Goal: Task Accomplishment & Management: Manage account settings

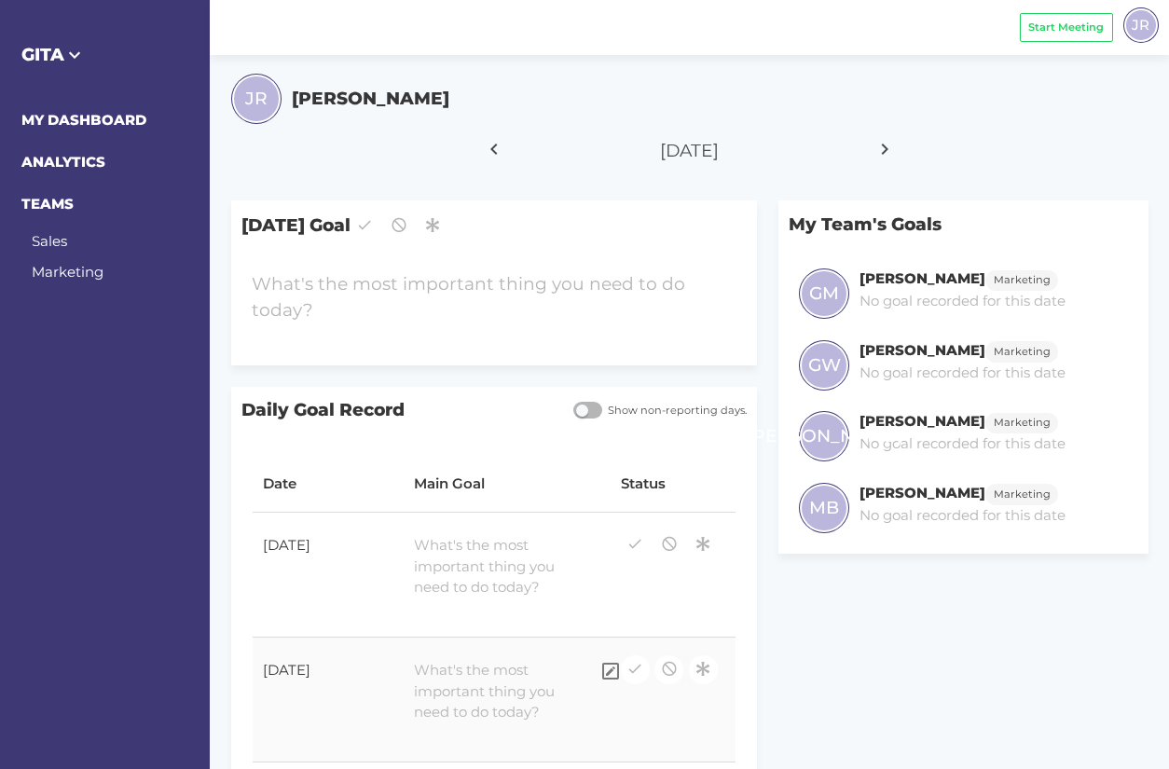
click at [483, 684] on div at bounding box center [497, 692] width 186 height 84
click at [569, 728] on div "Save" at bounding box center [507, 721] width 186 height 29
click at [448, 555] on div at bounding box center [497, 567] width 186 height 84
click at [570, 597] on div "Save" at bounding box center [507, 596] width 186 height 29
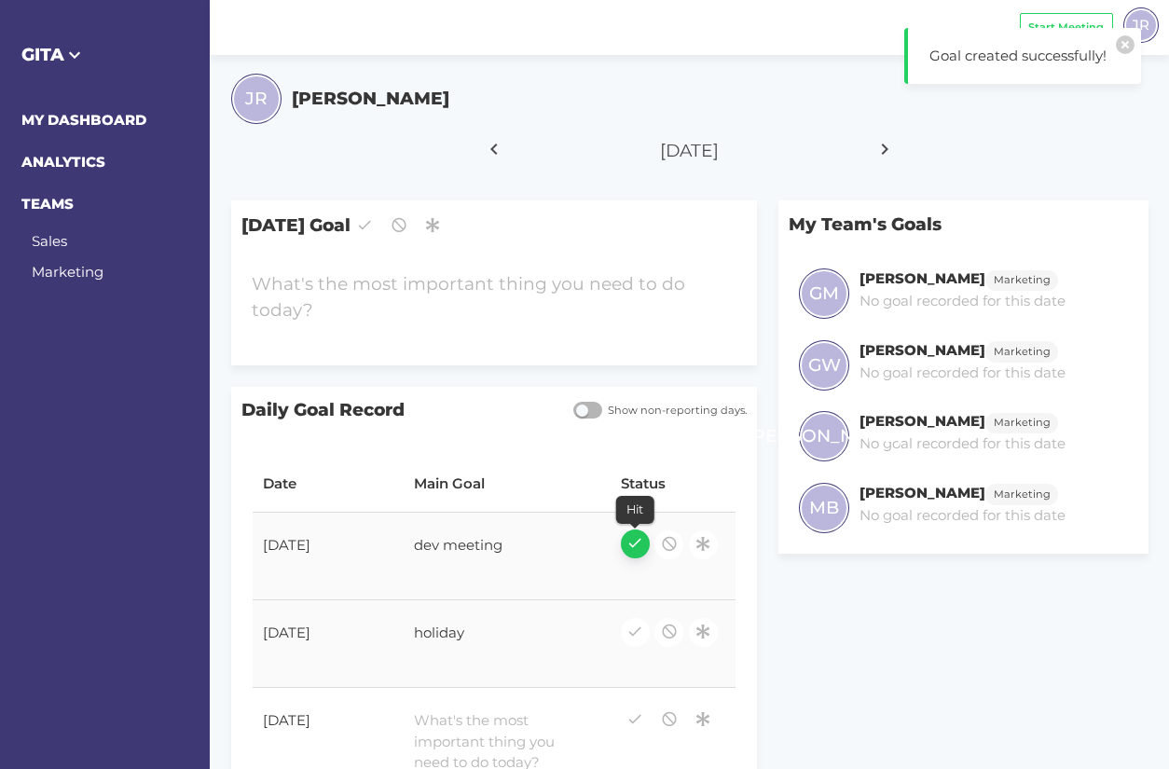
click at [639, 546] on icon "button" at bounding box center [635, 543] width 17 height 25
click at [639, 642] on icon "button" at bounding box center [635, 630] width 17 height 25
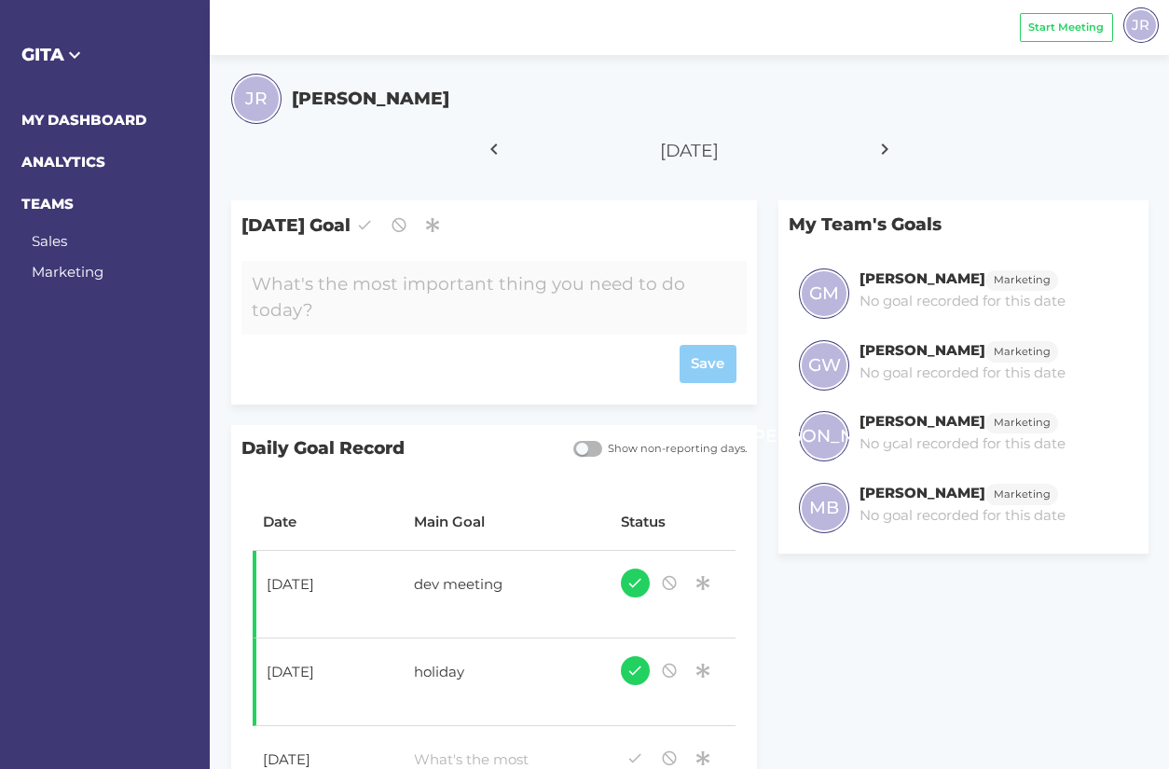
click at [334, 291] on div at bounding box center [473, 298] width 463 height 74
paste div
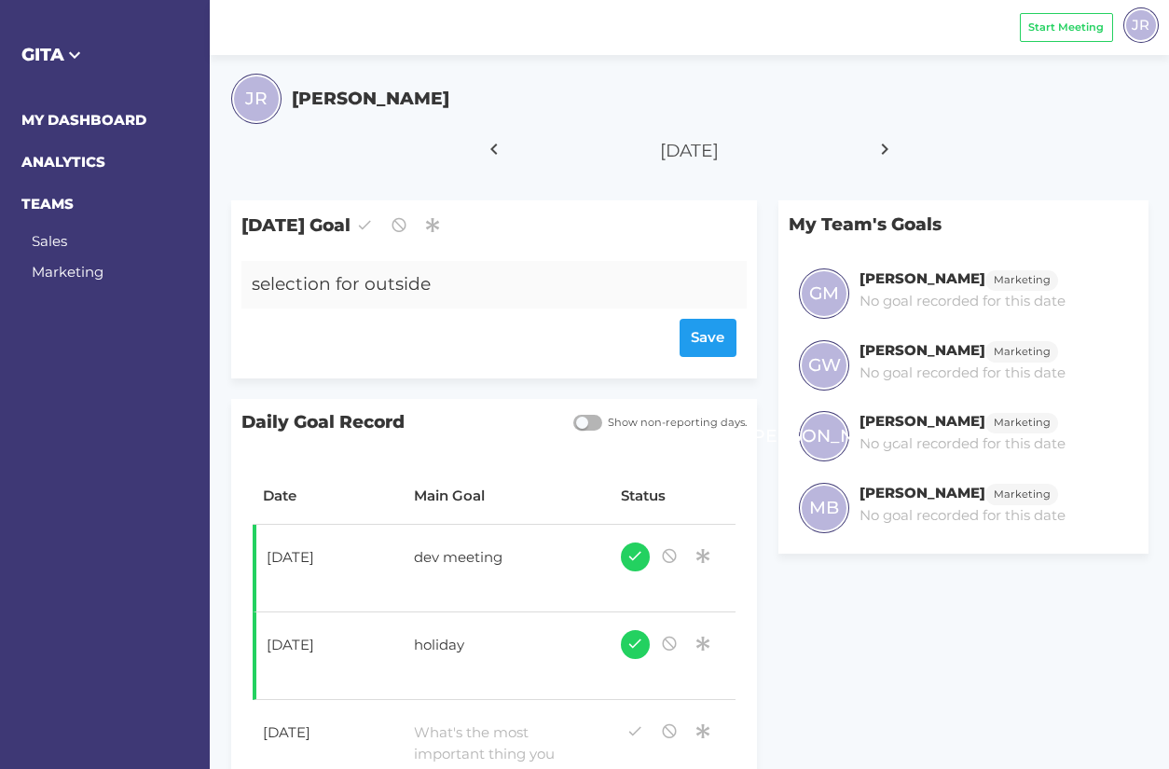
click at [470, 282] on div "selection for outside" at bounding box center [473, 285] width 463 height 48
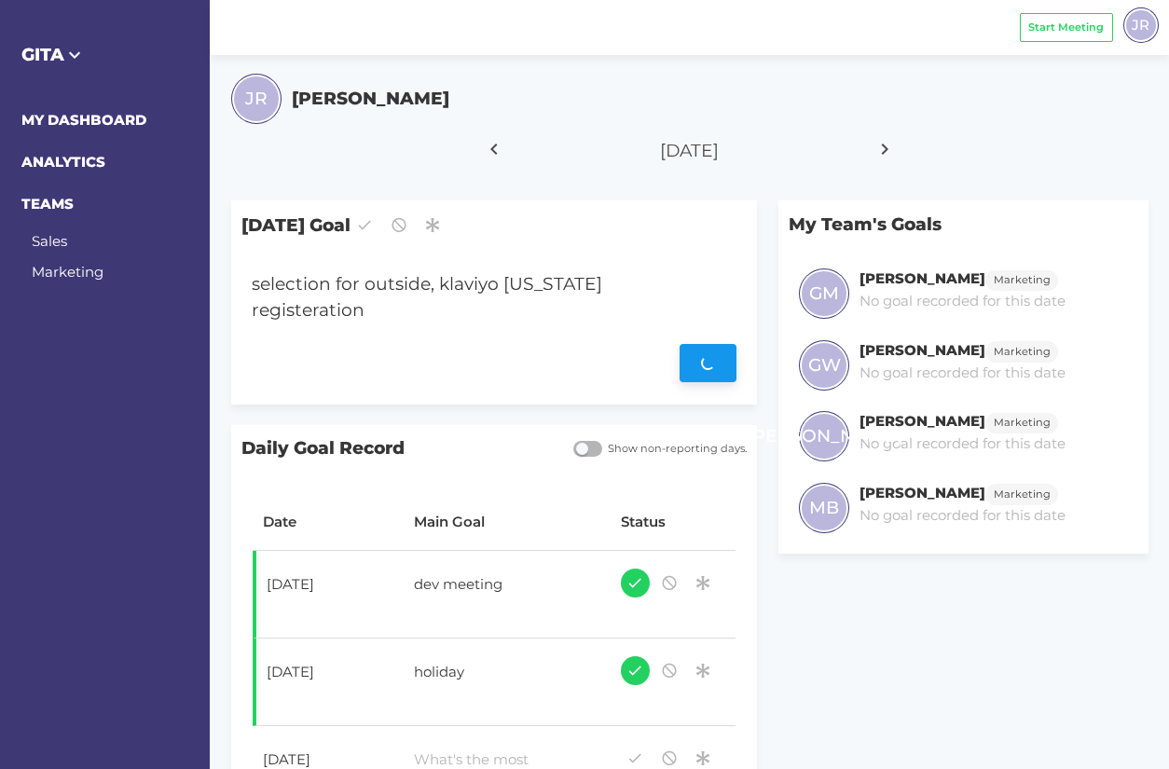
click at [704, 345] on div "Save" at bounding box center [494, 364] width 485 height 38
